Goal: Information Seeking & Learning: Learn about a topic

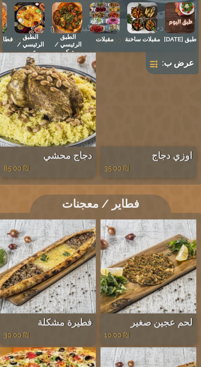
scroll to position [4912, 0]
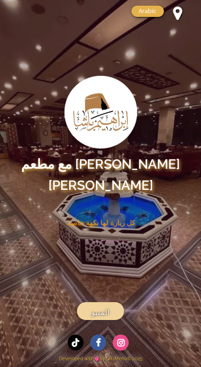
click at [95, 312] on span "المنيو" at bounding box center [101, 312] width 18 height 12
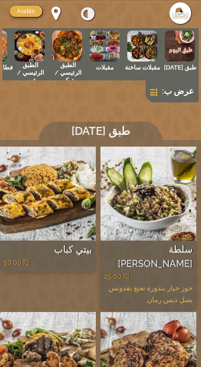
click at [176, 53] on img at bounding box center [180, 46] width 30 height 31
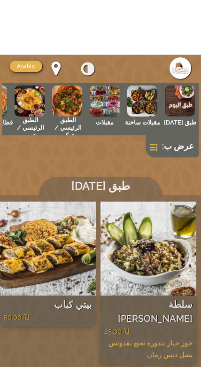
click at [174, 47] on img at bounding box center [180, 46] width 30 height 31
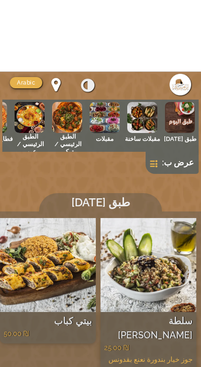
scroll to position [0, -1]
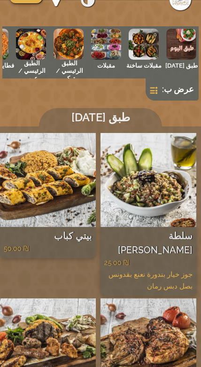
click at [172, 44] on img at bounding box center [181, 44] width 30 height 31
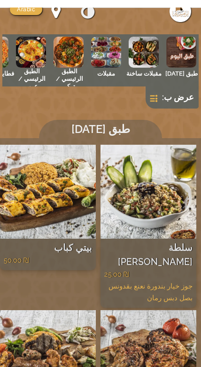
click at [176, 56] on img at bounding box center [181, 44] width 30 height 31
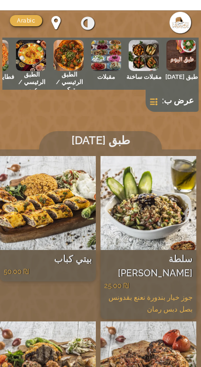
scroll to position [0, 0]
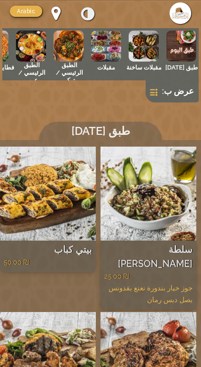
click at [153, 90] on link at bounding box center [153, 92] width 7 height 7
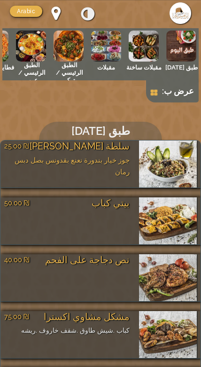
click at [170, 61] on img at bounding box center [181, 46] width 30 height 31
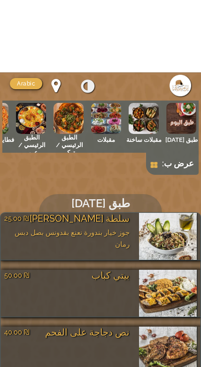
click at [177, 47] on img at bounding box center [181, 46] width 30 height 31
click at [178, 60] on img at bounding box center [181, 46] width 30 height 31
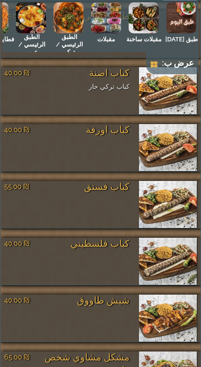
scroll to position [2680, 0]
